Goal: Check status: Check status

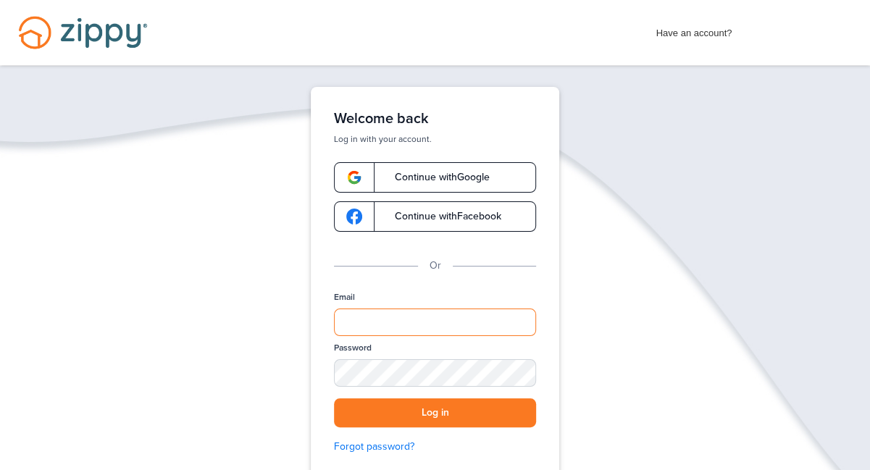
click at [391, 322] on input "Email" at bounding box center [435, 322] width 202 height 28
drag, startPoint x: 349, startPoint y: 324, endPoint x: 233, endPoint y: 311, distance: 116.6
click at [235, 320] on div "Verify your Email We just resent an email with a link to set your password to .…" at bounding box center [435, 333] width 870 height 492
type input "**********"
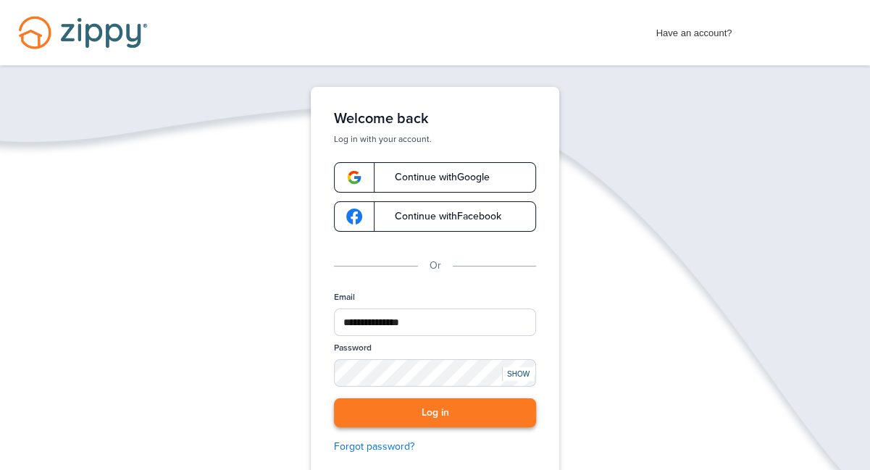
click at [440, 419] on button "Log in" at bounding box center [435, 413] width 202 height 30
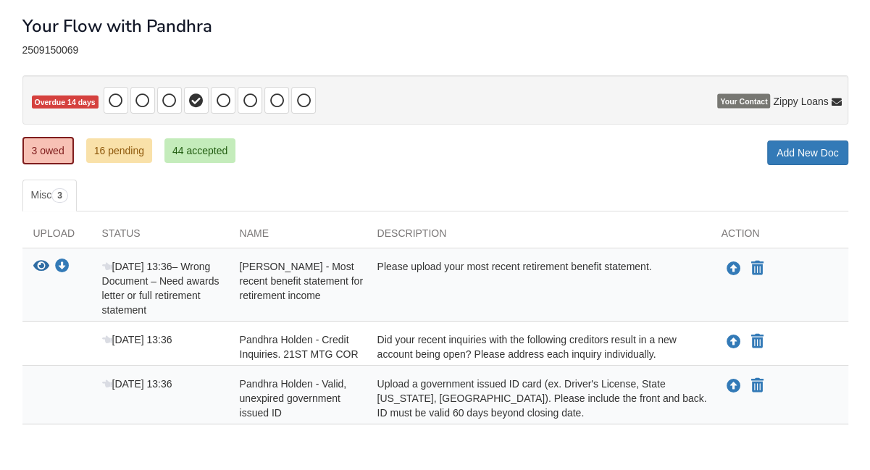
scroll to position [64, 0]
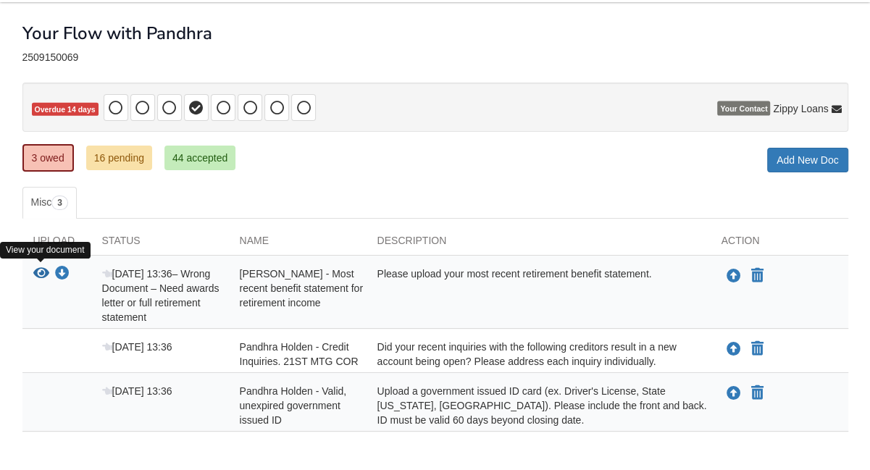
click at [38, 272] on icon "View John Phegley - Most recent benefit statement for retirement income" at bounding box center [41, 273] width 16 height 14
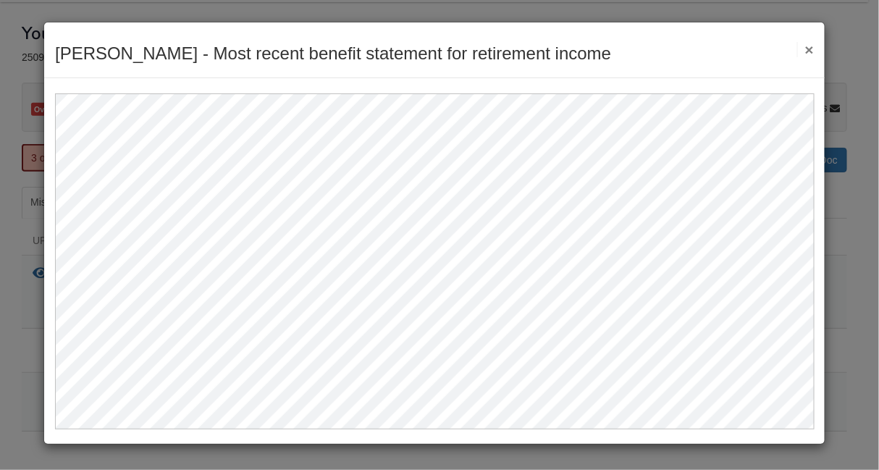
click at [810, 47] on button "×" at bounding box center [805, 49] width 17 height 15
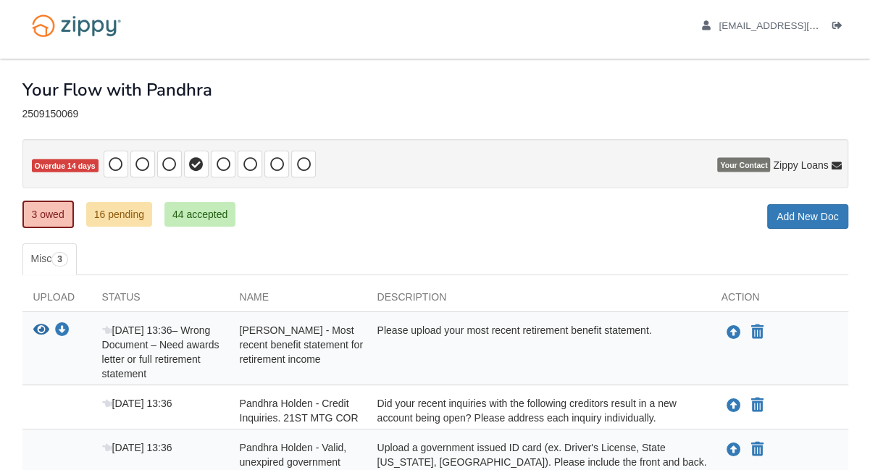
scroll to position [0, 0]
